Goal: Communication & Community: Answer question/provide support

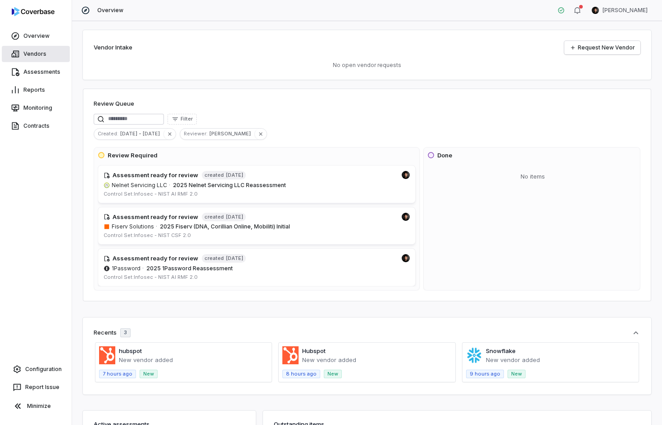
click at [30, 54] on link "Vendors" at bounding box center [36, 54] width 68 height 16
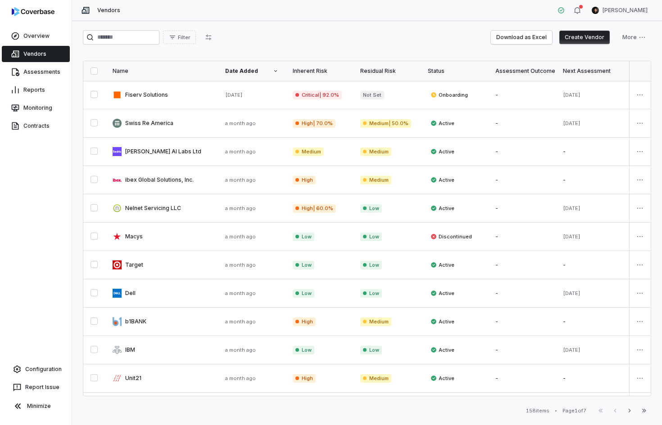
click at [626, 16] on html "Overview Vendors Assessments Reports Monitoring Contracts Configuration Report …" at bounding box center [331, 212] width 662 height 425
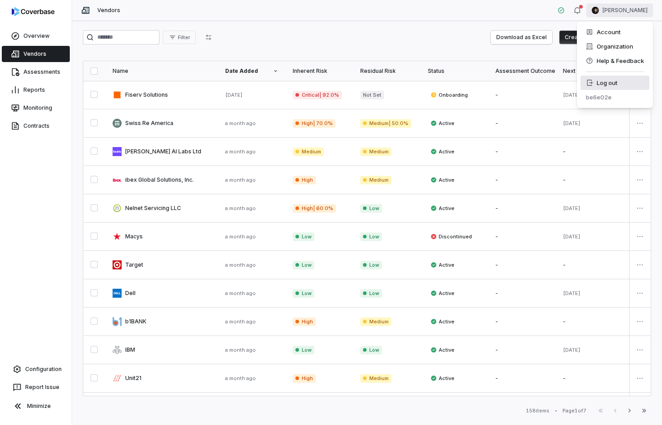
click at [617, 86] on div "Log out" at bounding box center [614, 83] width 69 height 14
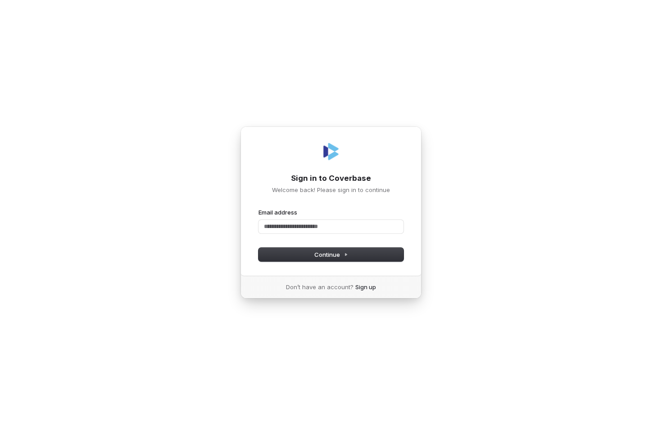
click at [0, 425] on com-1password-button at bounding box center [0, 425] width 0 height 0
type input "**********"
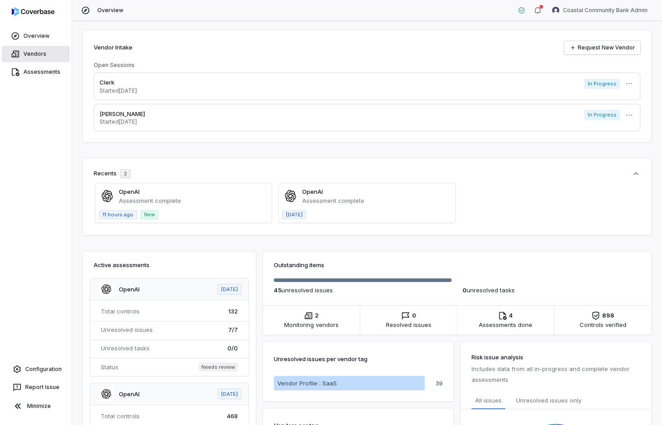
click at [23, 49] on link "Vendors" at bounding box center [36, 54] width 68 height 16
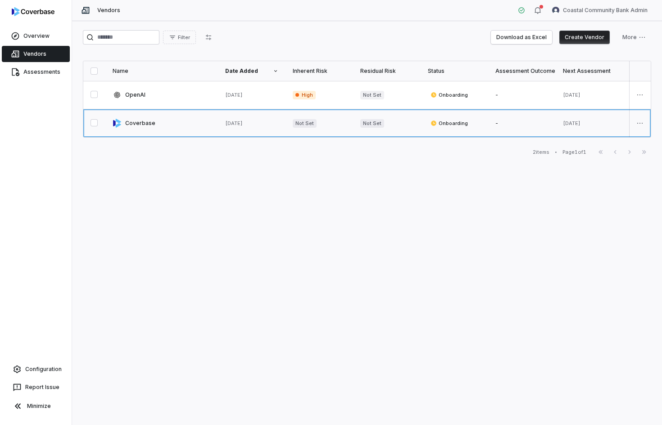
click at [140, 120] on link at bounding box center [161, 123] width 113 height 28
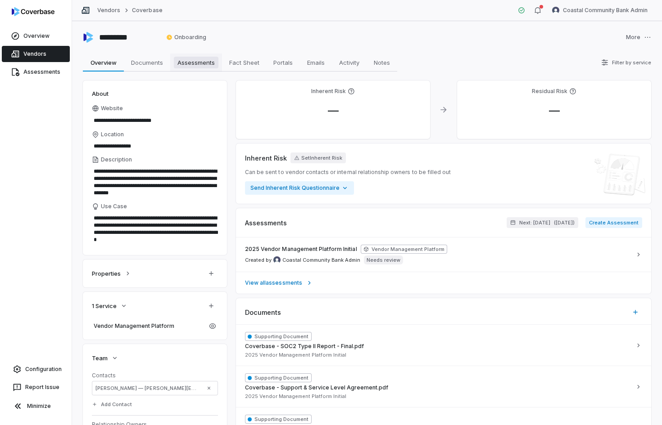
click at [204, 61] on span "Assessments" at bounding box center [196, 63] width 45 height 12
type textarea "*"
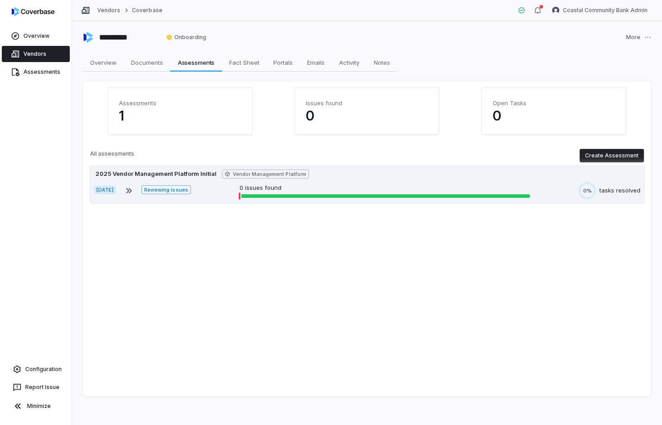
click at [208, 196] on div "[DATE] Reviewing issues 0 issues found 0% tasks resolved" at bounding box center [367, 190] width 546 height 17
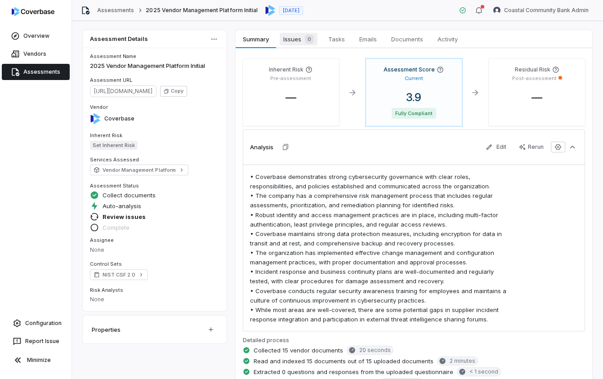
click at [285, 38] on span "Issues 0" at bounding box center [299, 39] width 38 height 13
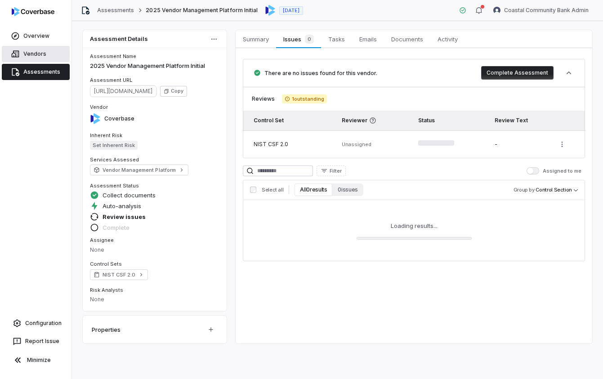
click at [21, 57] on link "Vendors" at bounding box center [36, 54] width 68 height 16
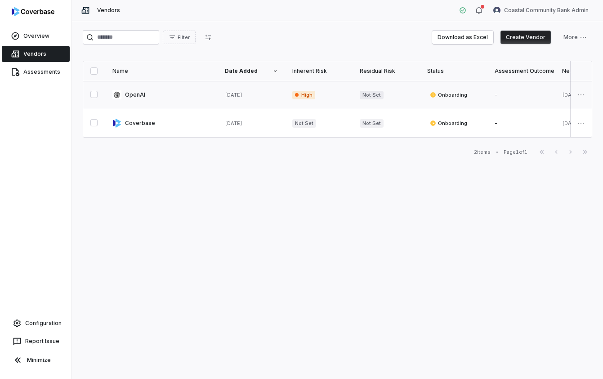
click at [191, 98] on link at bounding box center [161, 95] width 113 height 28
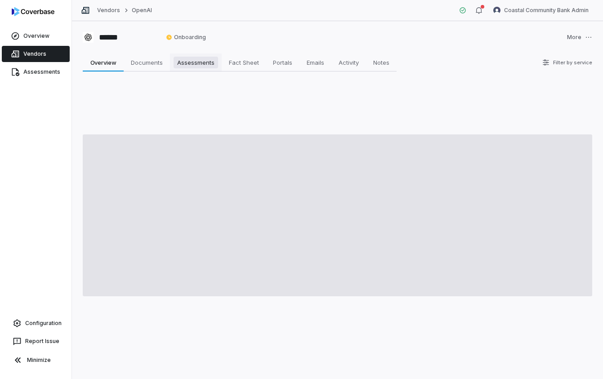
click at [189, 63] on span "Assessments" at bounding box center [196, 63] width 45 height 12
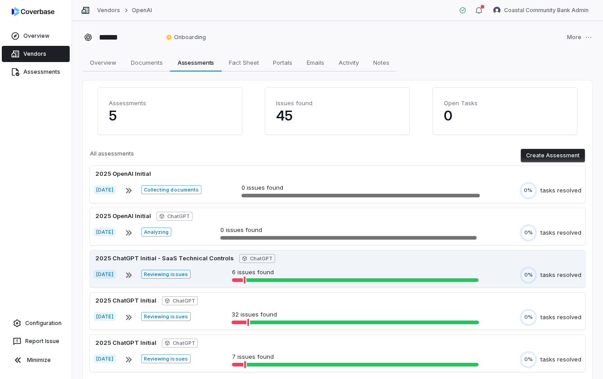
click at [213, 277] on div "[DATE] Reviewing issues 6 issues found 0% tasks resolved" at bounding box center [338, 275] width 488 height 17
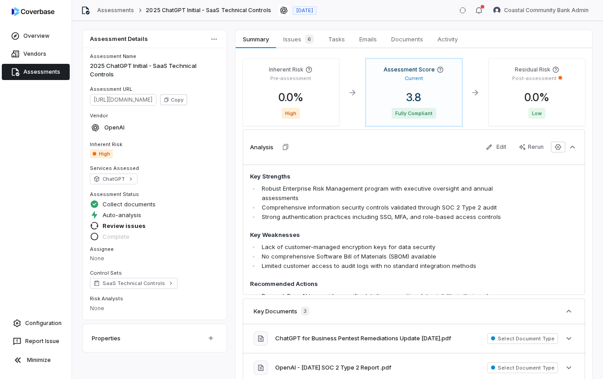
drag, startPoint x: 31, startPoint y: 354, endPoint x: 44, endPoint y: 339, distance: 20.1
click at [31, 355] on button "Minimize" at bounding box center [36, 360] width 64 height 18
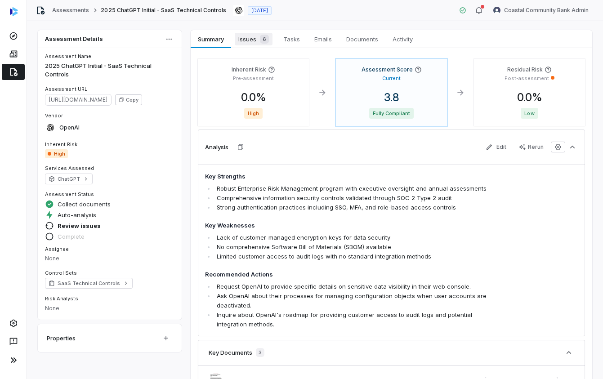
click at [259, 41] on div "6" at bounding box center [263, 39] width 13 height 9
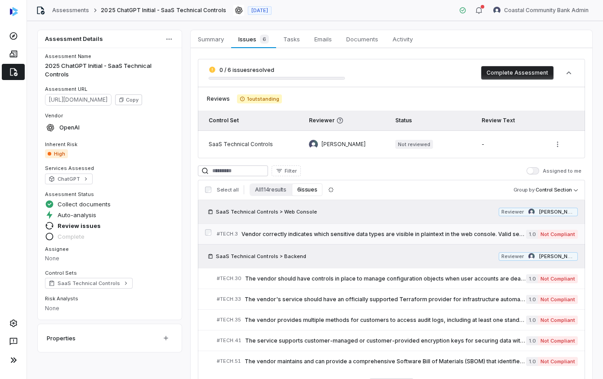
click at [366, 234] on span "Vendor correctly indicates which sensitive data types are visible in plaintext …" at bounding box center [384, 234] width 285 height 7
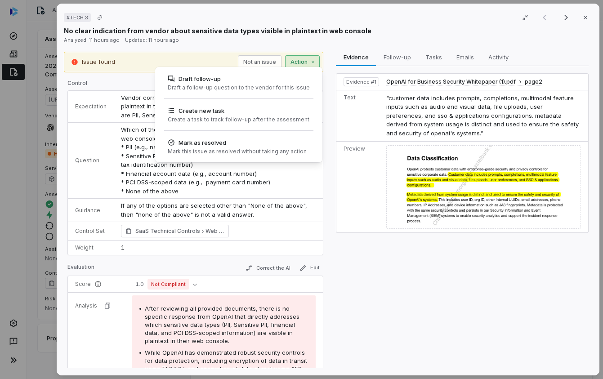
click at [293, 61] on div "# TECH.3 Result 1 of 6 Close No clear indication from vendor about sensitive da…" at bounding box center [301, 189] width 603 height 379
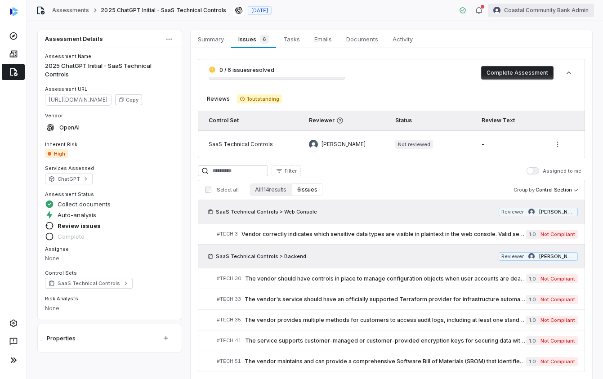
click at [582, 14] on html "Assessments 2025 ChatGPT Initial - SaaS Technical Controls [DATE] Coastal Commu…" at bounding box center [301, 189] width 603 height 379
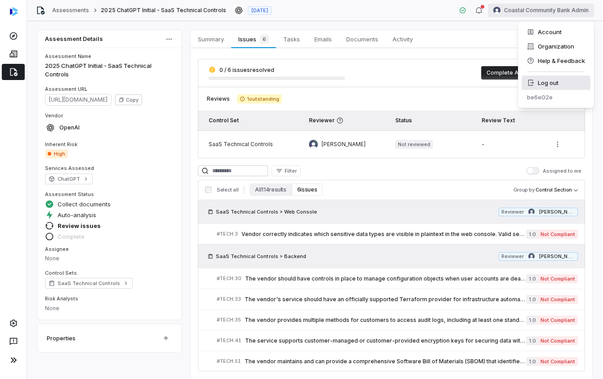
click at [549, 85] on div "Log out" at bounding box center [556, 83] width 69 height 14
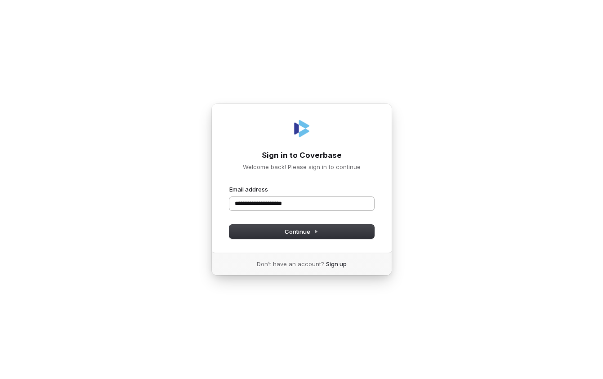
type input "**********"
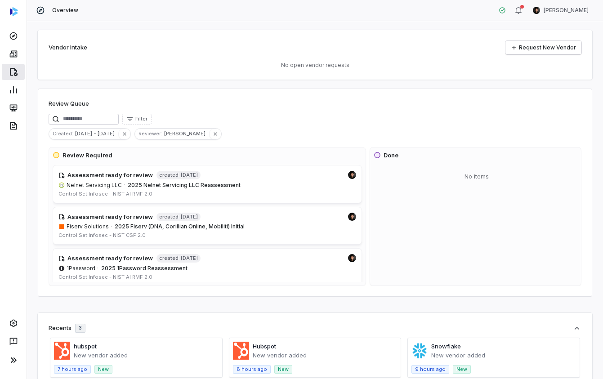
click at [7, 73] on link at bounding box center [13, 72] width 23 height 16
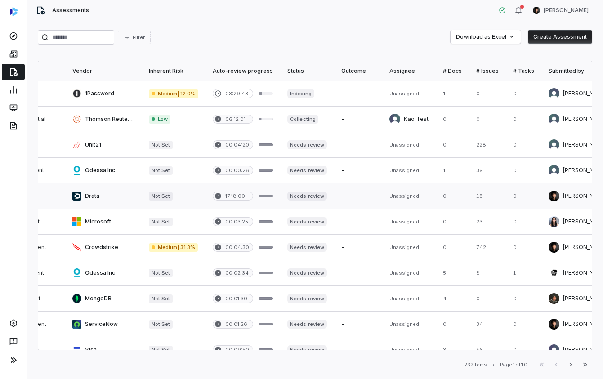
scroll to position [0, 201]
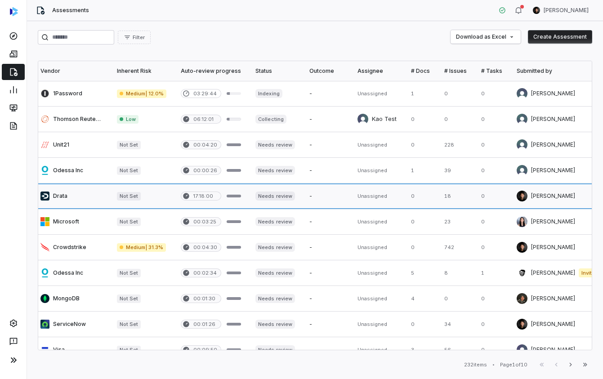
click at [142, 197] on link at bounding box center [142, 196] width 64 height 25
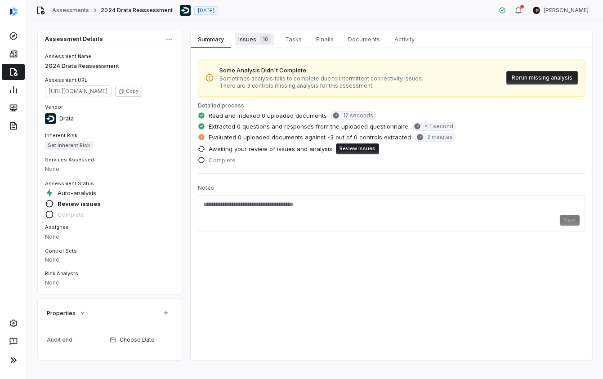
click at [252, 37] on span "Issues 18" at bounding box center [255, 39] width 40 height 13
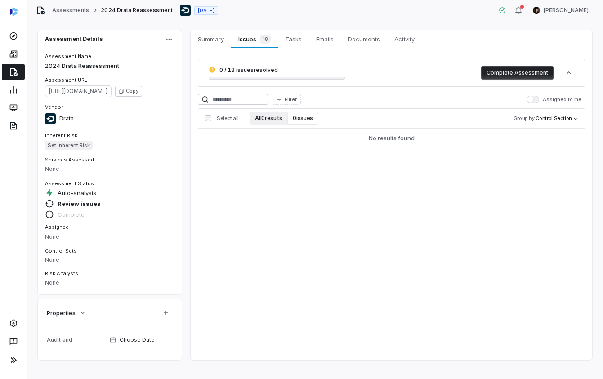
click at [273, 118] on button "All 0 results" at bounding box center [269, 118] width 38 height 13
click at [307, 117] on button "0 issues" at bounding box center [303, 118] width 31 height 13
click at [19, 75] on link at bounding box center [13, 72] width 23 height 16
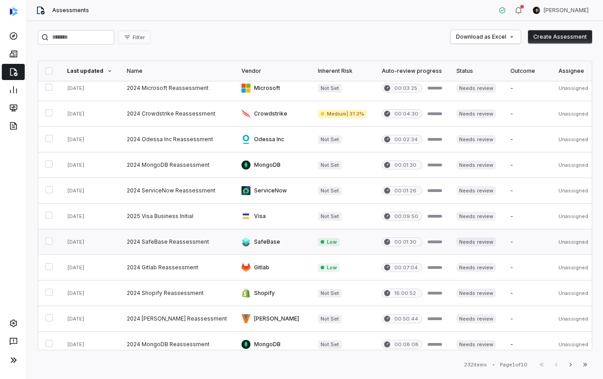
scroll to position [372, 0]
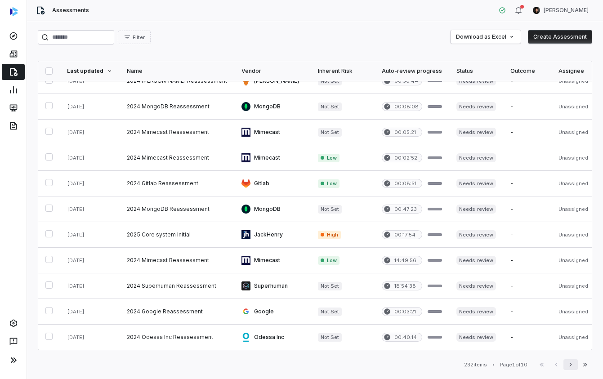
click at [573, 367] on icon "button" at bounding box center [570, 364] width 7 height 7
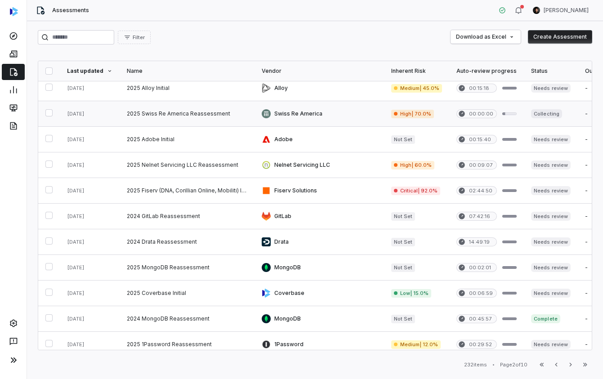
scroll to position [89, 0]
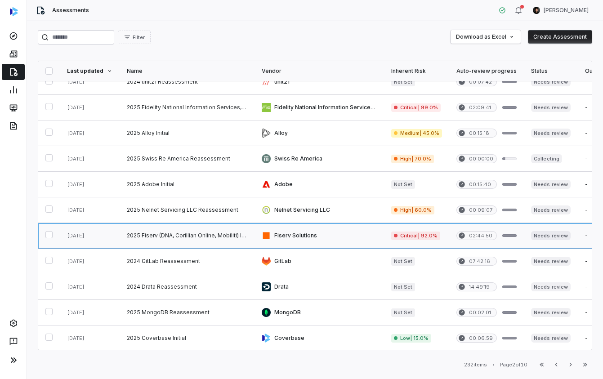
click at [223, 234] on link at bounding box center [187, 235] width 135 height 25
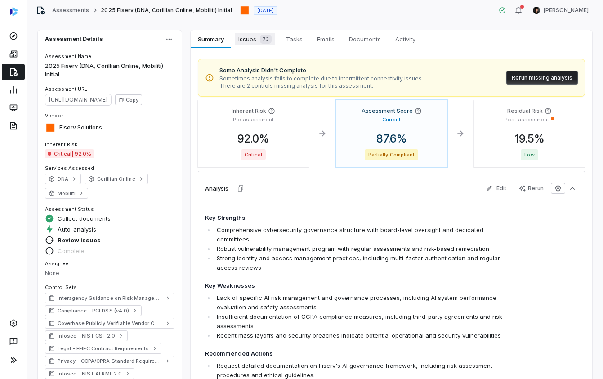
click at [249, 42] on span "Issues 73" at bounding box center [255, 39] width 41 height 13
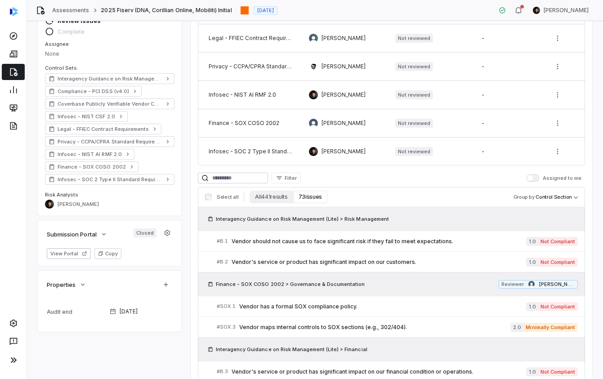
scroll to position [394, 0]
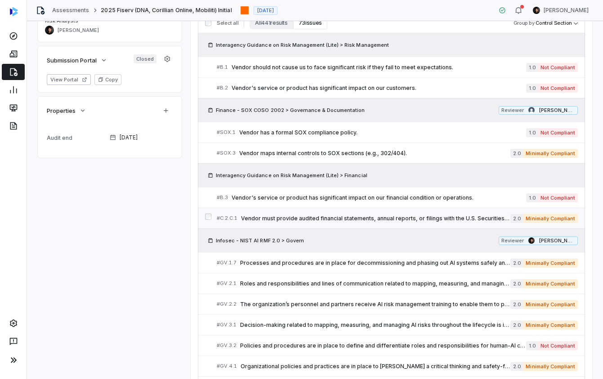
click at [408, 216] on span "Vendor must provide audited financial statements, annual reports, or filings wi…" at bounding box center [376, 218] width 270 height 7
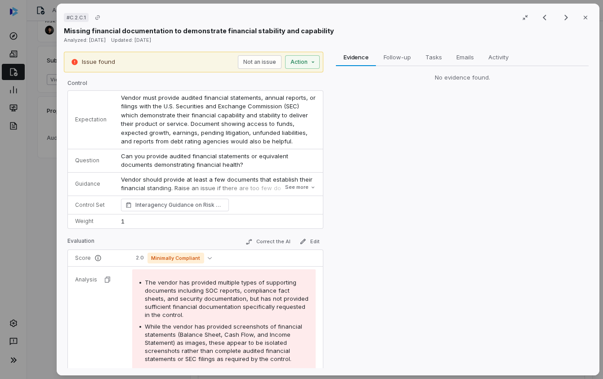
drag, startPoint x: 405, startPoint y: 186, endPoint x: 339, endPoint y: 96, distance: 111.1
click at [401, 184] on div "Evidence Evidence Follow-up Follow-up Tasks Tasks Emails Emails Activity Activi…" at bounding box center [463, 210] width 260 height 317
click at [299, 61] on div "# C.2.C.1 Result 12 of 25 Close Missing financial documentation to demonstrate …" at bounding box center [301, 189] width 603 height 379
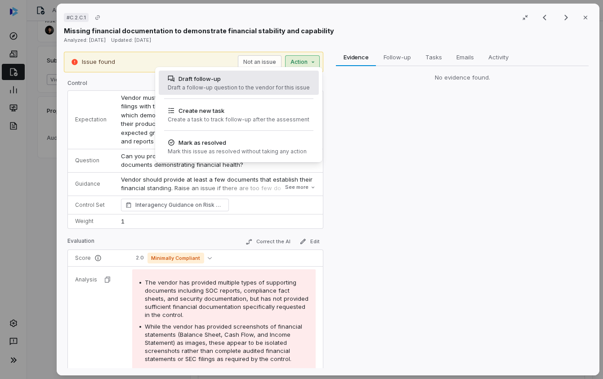
click at [229, 88] on div "Draft a follow-up question to the vendor for this issue" at bounding box center [239, 87] width 142 height 7
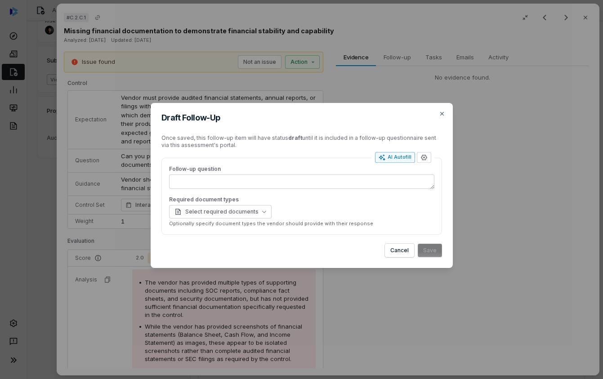
click at [387, 157] on div "AI Autofill" at bounding box center [395, 157] width 33 height 7
type textarea "*"
type textarea "**********"
type textarea "*"
type textarea "**********"
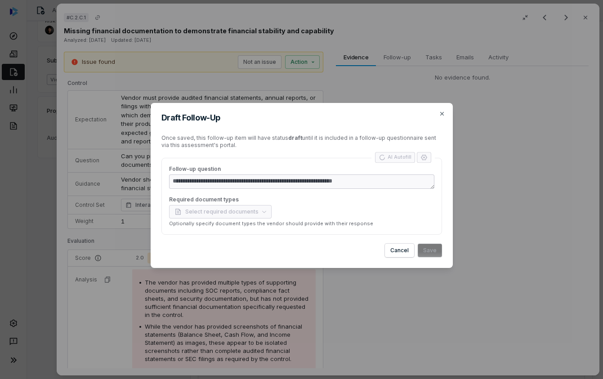
type textarea "*"
type textarea "**********"
type textarea "*"
type textarea "**********"
type textarea "*"
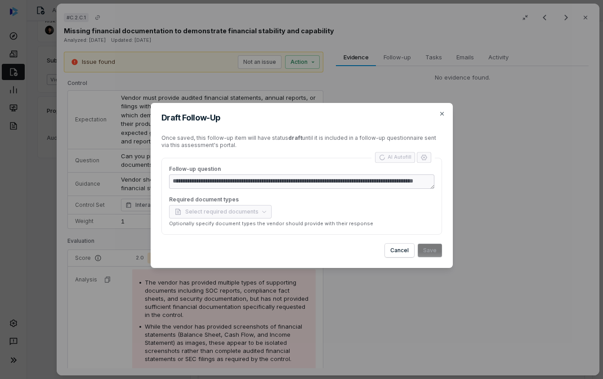
type textarea "**********"
type textarea "*"
type textarea "**********"
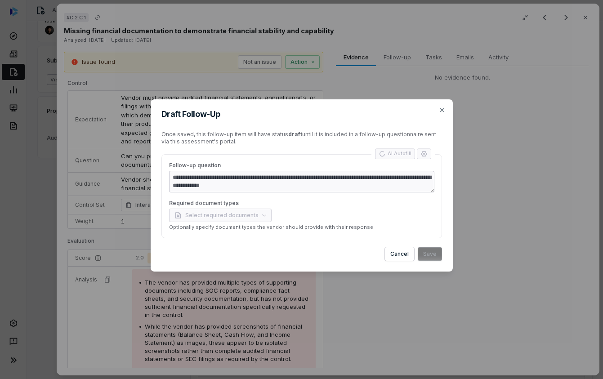
type textarea "*"
type textarea "**********"
type textarea "*"
type textarea "**********"
type textarea "*"
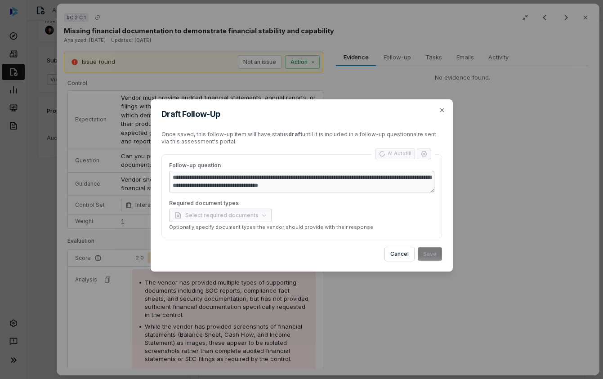
type textarea "**********"
type textarea "*"
type textarea "**********"
type textarea "*"
type textarea "**********"
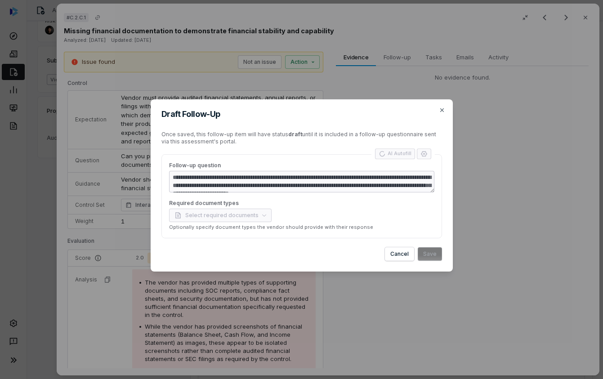
type textarea "*"
type textarea "**********"
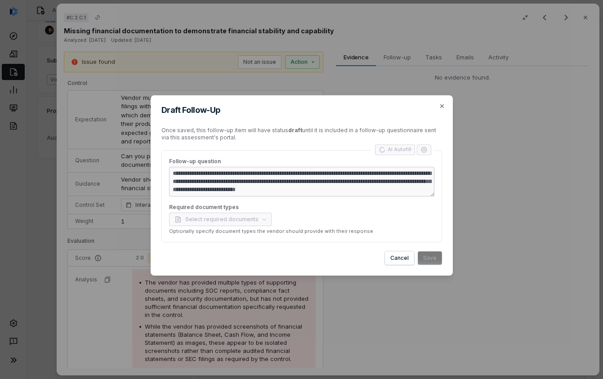
type textarea "*"
type textarea "**********"
type textarea "*"
type textarea "**********"
type textarea "*"
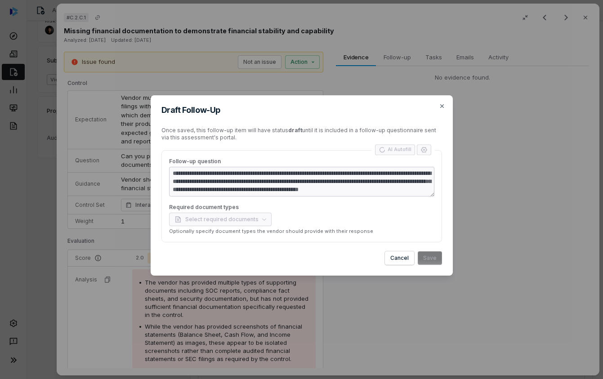
type textarea "**********"
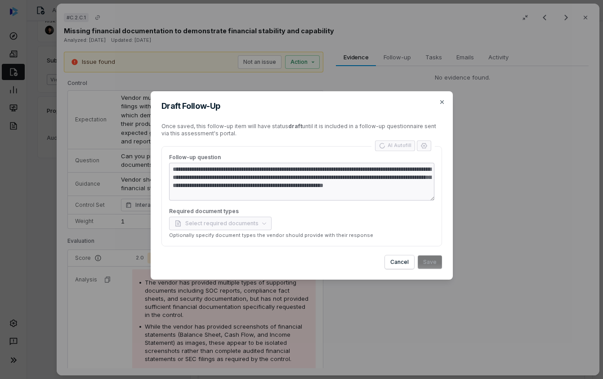
type textarea "*"
type textarea "**********"
type textarea "*"
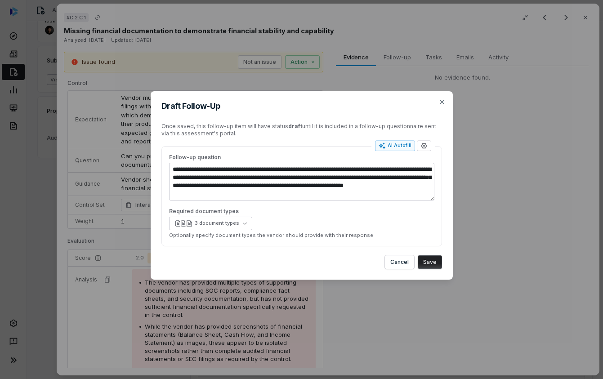
click at [427, 259] on button "Save" at bounding box center [430, 263] width 24 height 14
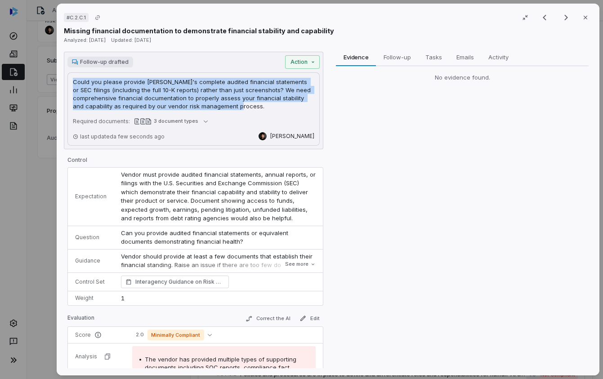
drag, startPoint x: 144, startPoint y: 90, endPoint x: 221, endPoint y: 104, distance: 78.5
click at [221, 104] on div "Could you please provide Fiserv's complete audited financial statements or SEC …" at bounding box center [194, 108] width 252 height 73
click at [222, 104] on p "Could you please provide Fiserv's complete audited financial statements or SEC …" at bounding box center [194, 94] width 242 height 32
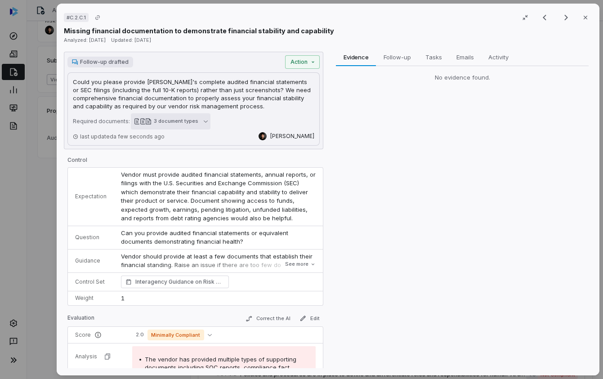
click at [189, 122] on div "3 document types" at bounding box center [176, 121] width 45 height 7
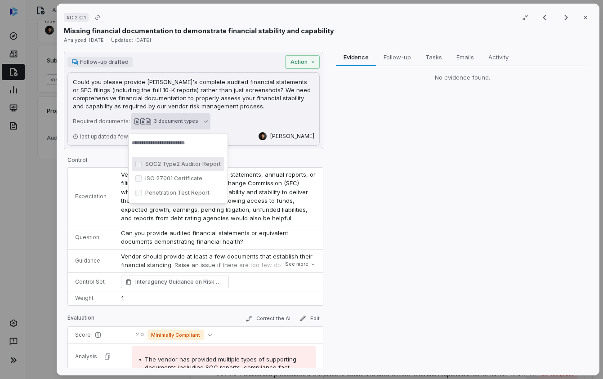
click at [260, 121] on div "Required documents: 3 document types" at bounding box center [194, 121] width 242 height 11
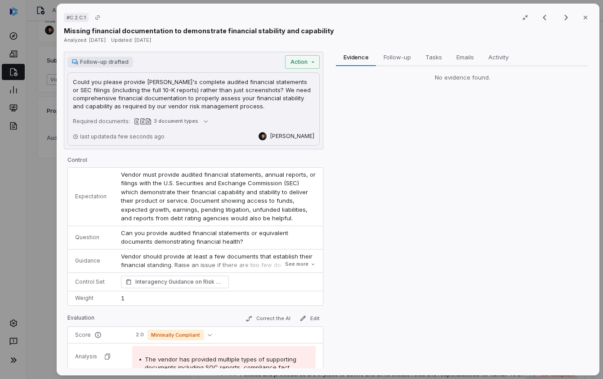
click at [36, 153] on div "# C.2.C.1 Result 12 of 25 Close Missing financial documentation to demonstrate …" at bounding box center [301, 189] width 603 height 379
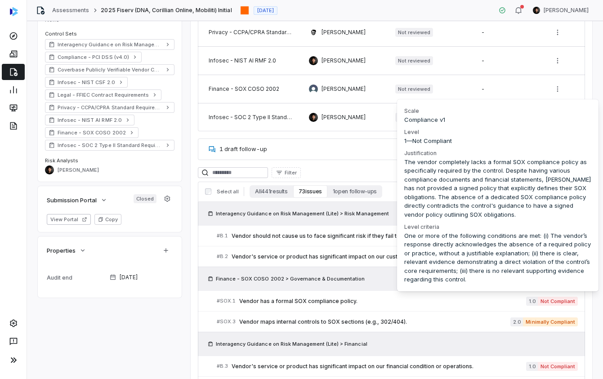
scroll to position [251, 0]
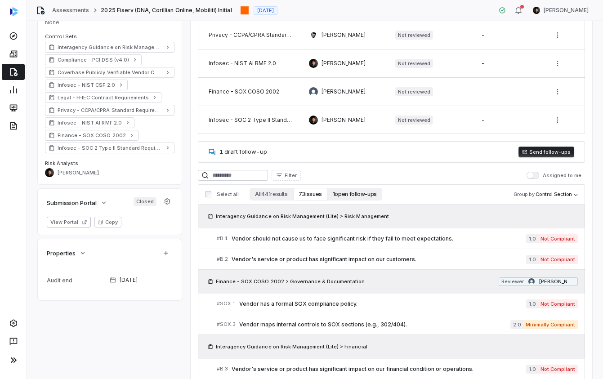
click at [345, 192] on button "1 open follow-ups" at bounding box center [355, 194] width 55 height 13
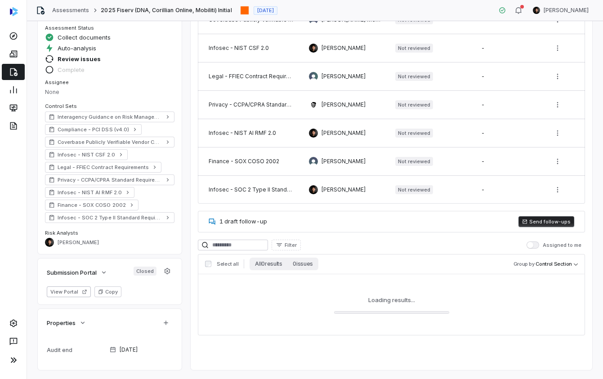
scroll to position [181, 0]
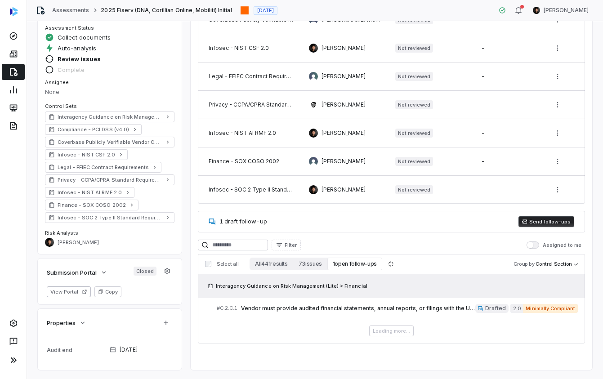
click at [220, 223] on span "1 draft follow-up" at bounding box center [244, 221] width 48 height 7
click at [560, 222] on button "Send follow-ups" at bounding box center [547, 221] width 56 height 11
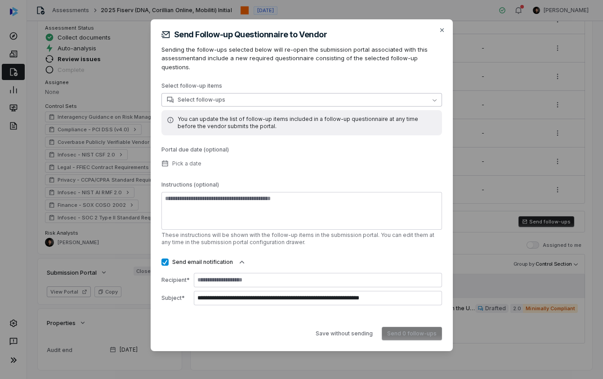
click at [195, 96] on span "Select follow-ups" at bounding box center [196, 99] width 59 height 7
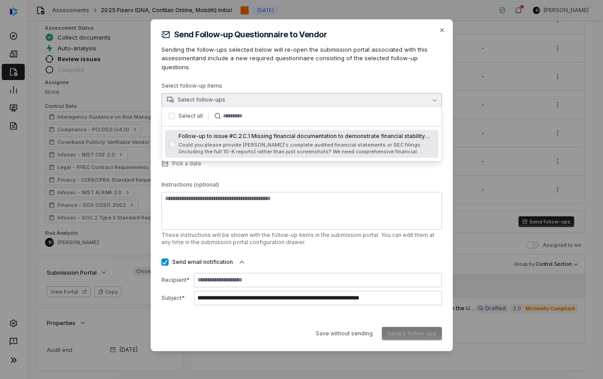
click at [171, 116] on button "button" at bounding box center [172, 116] width 6 height 6
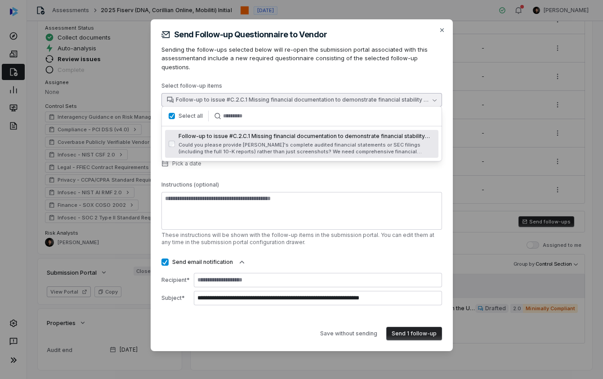
click at [258, 82] on p "Select follow-up items" at bounding box center [302, 87] width 281 height 11
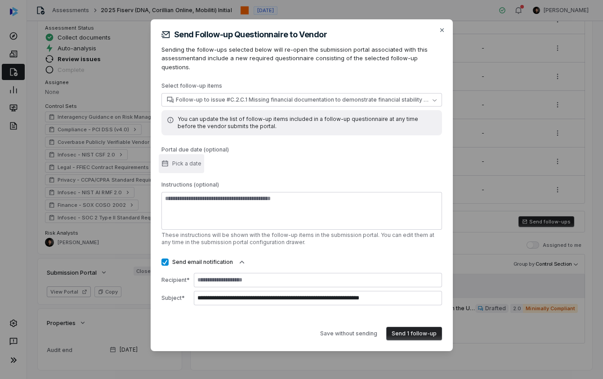
click at [198, 160] on span "Pick a date" at bounding box center [186, 163] width 29 height 7
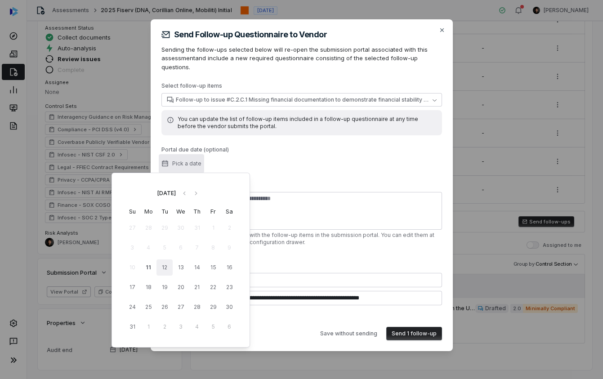
click at [168, 268] on button "12" at bounding box center [165, 268] width 16 height 16
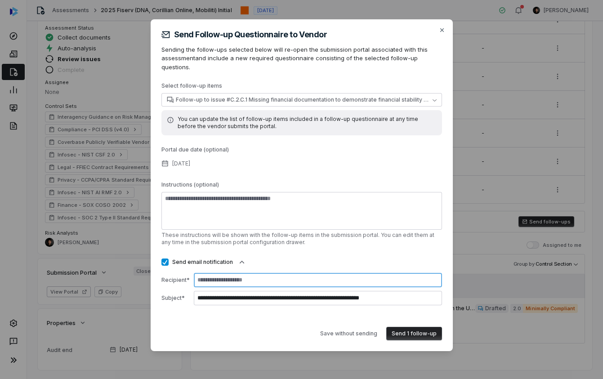
click at [346, 275] on input at bounding box center [318, 280] width 248 height 14
type input "**********"
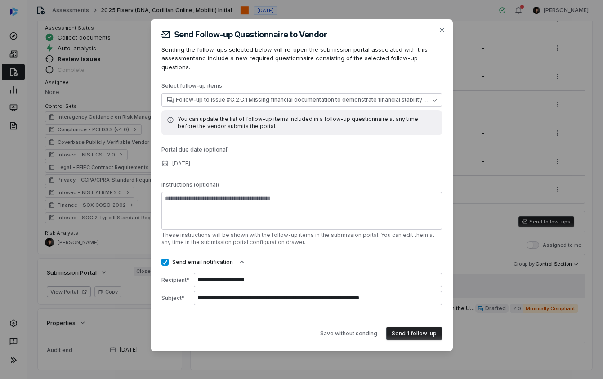
click at [408, 334] on button "Send 1 follow-up" at bounding box center [415, 334] width 56 height 14
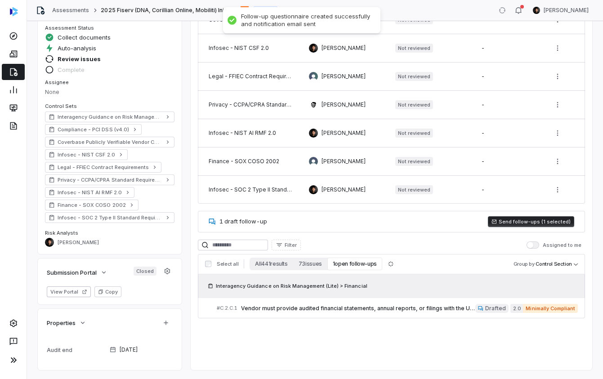
click at [268, 19] on div "Follow-up questionnaire created successfully and notification email sent" at bounding box center [306, 20] width 131 height 15
